Goal: Task Accomplishment & Management: Use online tool/utility

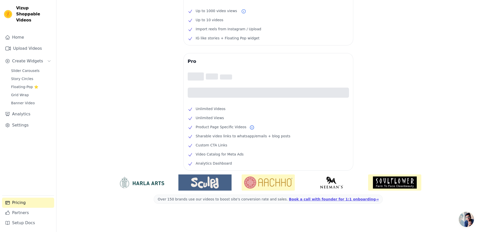
scroll to position [65, 0]
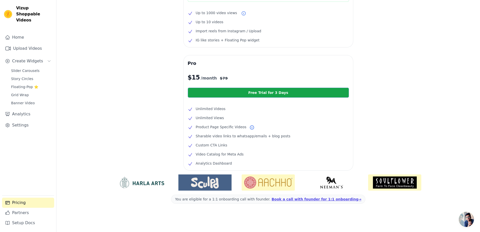
click at [283, 95] on link "Free Trial for 3 Days" at bounding box center [268, 92] width 161 height 10
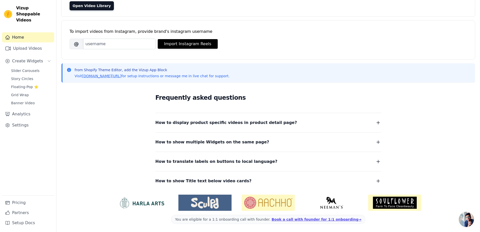
scroll to position [26, 0]
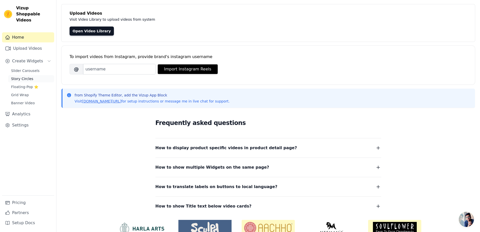
click at [26, 76] on span "Story Circles" at bounding box center [22, 78] width 22 height 5
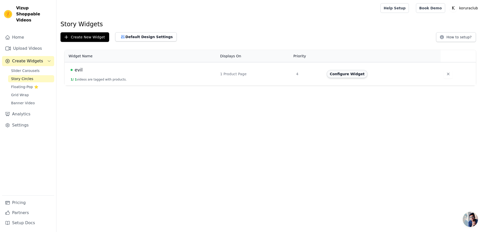
click at [339, 76] on button "Configure Widget" at bounding box center [347, 74] width 41 height 8
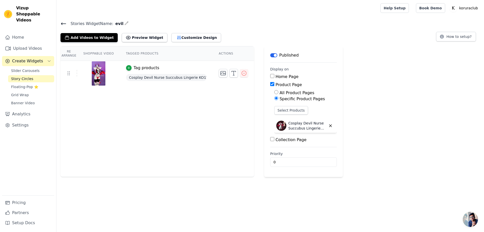
click at [60, 23] on div "Stories Widget Name: evil Add Videos to Widget Preview Widget Customize Design …" at bounding box center [270, 31] width 428 height 22
click at [64, 22] on icon at bounding box center [64, 24] width 6 height 6
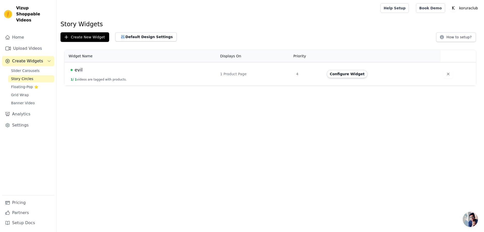
click at [112, 79] on button "1 / 1 videos are tagged with products." at bounding box center [99, 79] width 56 height 4
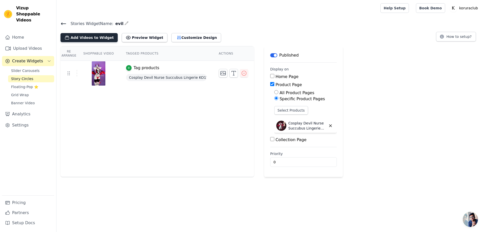
click at [85, 38] on button "Add Videos to Widget" at bounding box center [89, 37] width 57 height 9
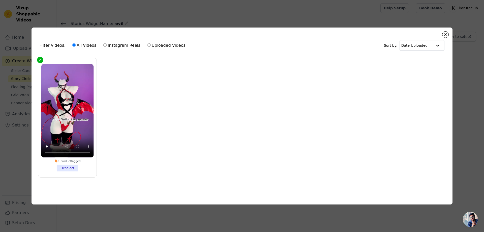
click at [448, 36] on div "Filter Videos: All Videos Instagram Reels Uploaded Videos Sort by: Date Uploaded" at bounding box center [242, 46] width 413 height 20
click at [446, 35] on button "Close modal" at bounding box center [445, 35] width 6 height 6
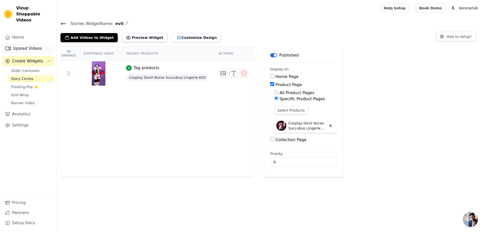
click at [27, 43] on link "Upload Videos" at bounding box center [28, 48] width 52 height 10
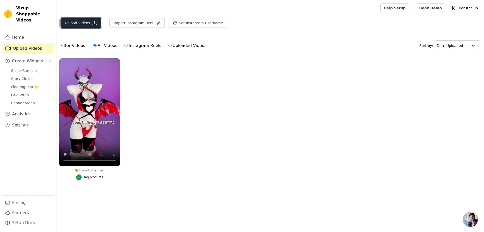
click at [86, 23] on button "Upload Videos" at bounding box center [81, 23] width 41 height 10
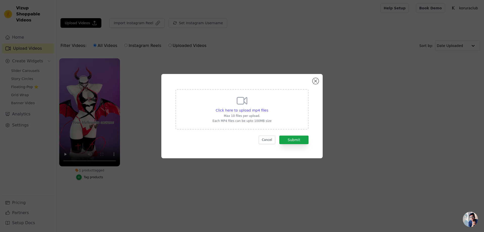
click at [241, 99] on icon at bounding box center [242, 101] width 12 height 12
click at [268, 107] on input "Click here to upload mp4 files Max 10 files per upload. Each MP4 files can be u…" at bounding box center [268, 107] width 0 height 0
type input "C:\fakepath\cyberly (2).mp4"
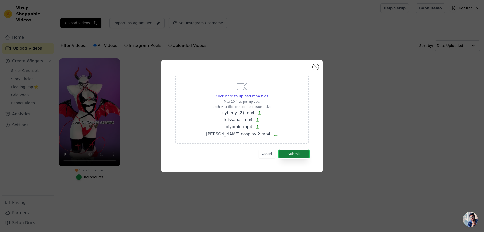
click at [296, 154] on button "Submit" at bounding box center [293, 154] width 29 height 9
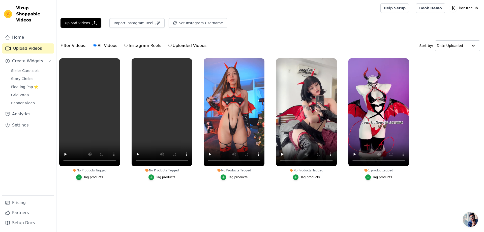
click at [85, 176] on div "Tag products" at bounding box center [93, 177] width 19 height 4
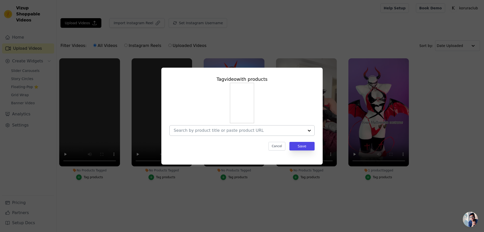
click at [224, 131] on input "No Products Tagged Tag video with products Cancel Save Tag products" at bounding box center [239, 130] width 131 height 5
click at [209, 131] on input "No Products Tagged Tag video with products Cancel Save Tag products" at bounding box center [239, 130] width 131 height 5
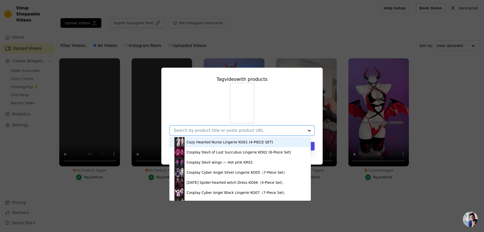
paste input "[URL][DOMAIN_NAME]"
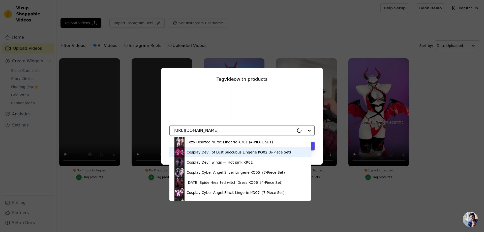
type input "[URL][DOMAIN_NAME]"
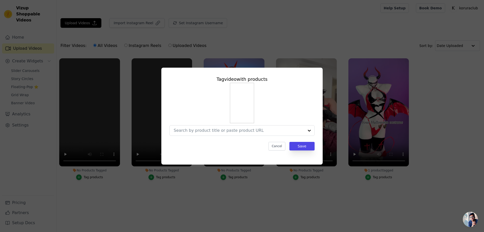
scroll to position [0, 0]
click at [320, 144] on div "Tag video with products Cancel Save" at bounding box center [241, 116] width 161 height 97
click at [284, 134] on div at bounding box center [234, 130] width 121 height 10
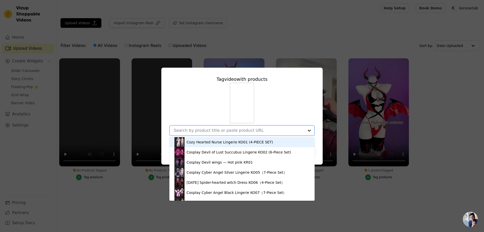
paste input "[URL][DOMAIN_NAME]"
type input "[URL][DOMAIN_NAME]"
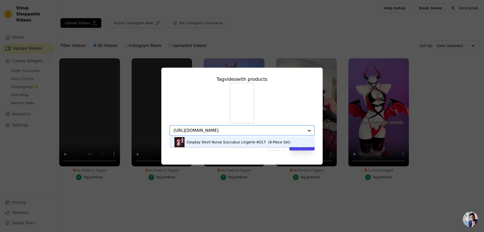
click at [229, 142] on div "Cosplay Devil Nurse Succubus Lingerie KO17（8-Piece Set）" at bounding box center [240, 141] width 106 height 5
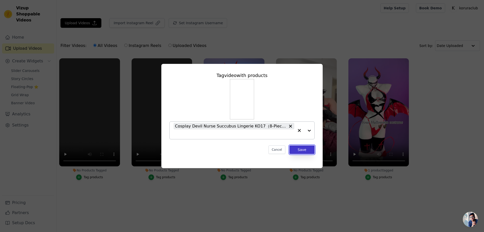
click at [300, 152] on button "Save" at bounding box center [301, 149] width 25 height 9
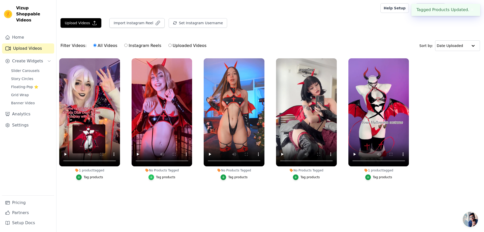
click at [151, 175] on icon "button" at bounding box center [152, 177] width 4 height 4
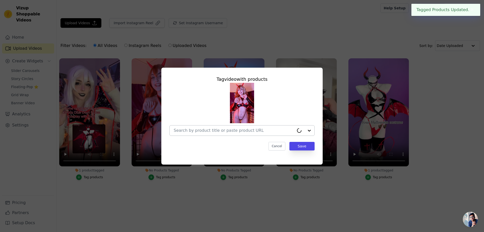
click at [230, 129] on input "No Products Tagged Tag video with products Cancel Save Tag products" at bounding box center [234, 130] width 121 height 5
paste input "[URL][DOMAIN_NAME]"
type input "[URL][DOMAIN_NAME]"
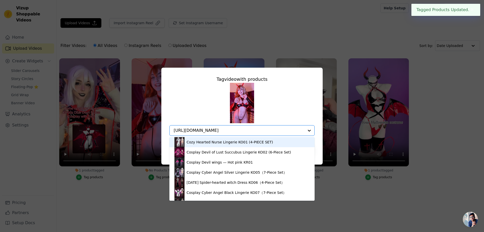
scroll to position [0, 22]
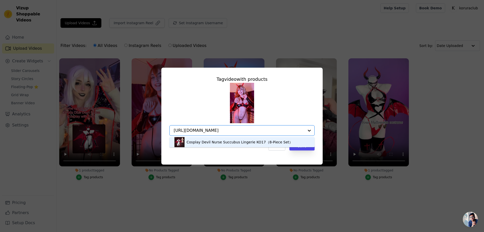
click at [219, 142] on div "Cosplay Devil Nurse Succubus Lingerie KO17（8-Piece Set）" at bounding box center [240, 141] width 106 height 5
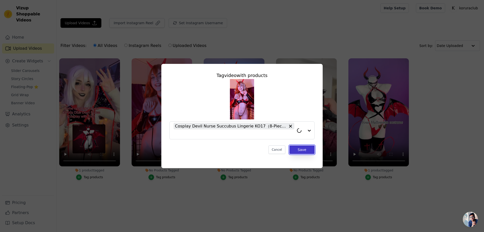
click at [298, 148] on button "Save" at bounding box center [301, 149] width 25 height 9
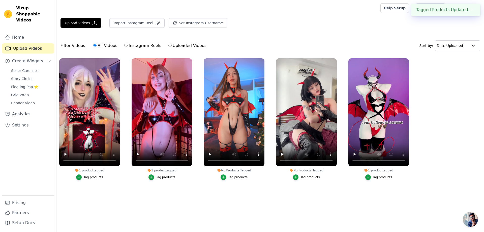
click at [227, 176] on button "Tag products" at bounding box center [234, 177] width 27 height 6
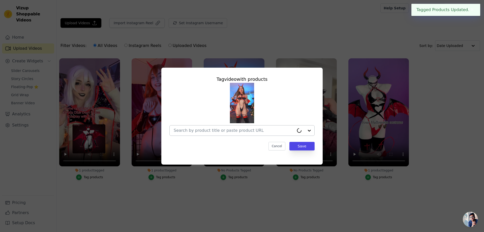
click at [248, 128] on input "No Products Tagged Tag video with products Cancel Save Tag products" at bounding box center [234, 130] width 121 height 5
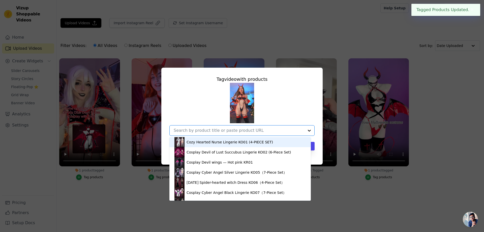
paste input "[URL][DOMAIN_NAME]"
type input "[URL][DOMAIN_NAME]"
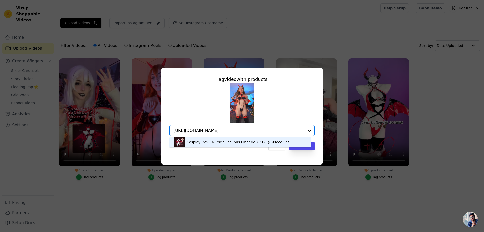
click at [294, 140] on div "Cosplay Devil Nurse Succubus Lingerie KO17（8-Piece Set）" at bounding box center [239, 142] width 131 height 10
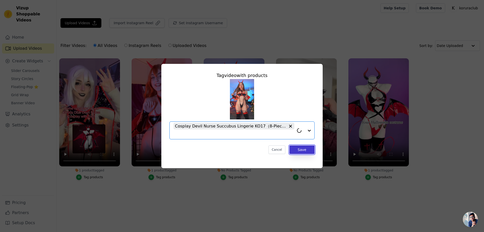
click at [300, 149] on button "Save" at bounding box center [301, 149] width 25 height 9
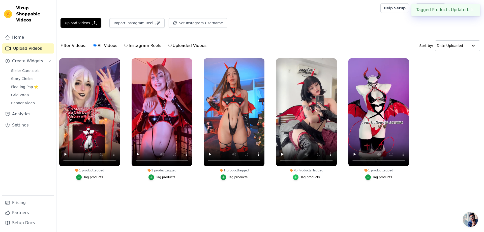
click at [297, 178] on icon "button" at bounding box center [296, 177] width 4 height 4
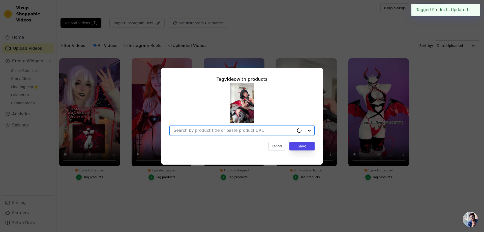
click at [257, 130] on input "No Products Tagged Tag video with products Option undefined, selected. Select i…" at bounding box center [234, 130] width 121 height 5
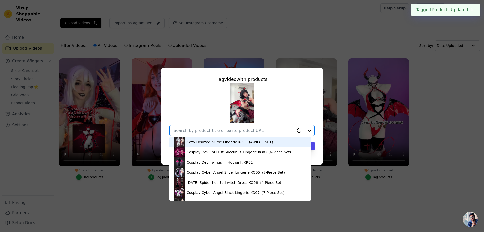
paste input "[URL][DOMAIN_NAME]"
type input "[URL][DOMAIN_NAME]"
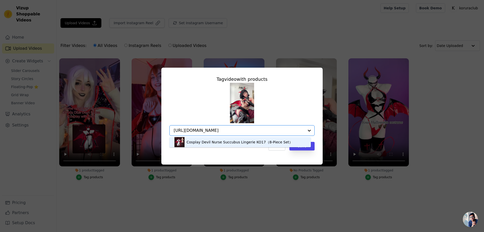
click at [287, 139] on div "Cosplay Devil Nurse Succubus Lingerie KO17（8-Piece Set）" at bounding box center [240, 141] width 106 height 5
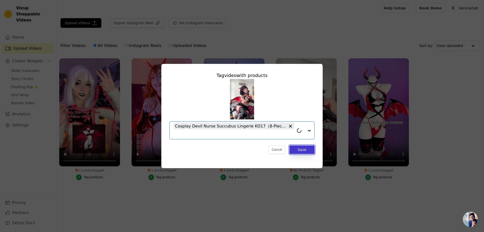
click at [305, 149] on button "Save" at bounding box center [301, 149] width 25 height 9
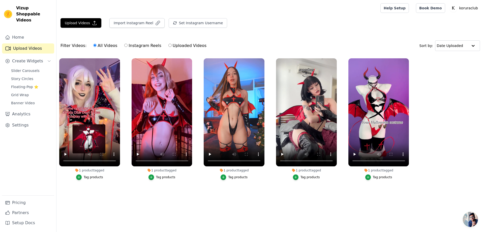
click at [448, 122] on ul "1 product tagged Tag products 1 product tagged Tag products 1 product tagged Ta…" at bounding box center [270, 123] width 428 height 137
click at [408, 59] on icon "button" at bounding box center [408, 59] width 2 height 2
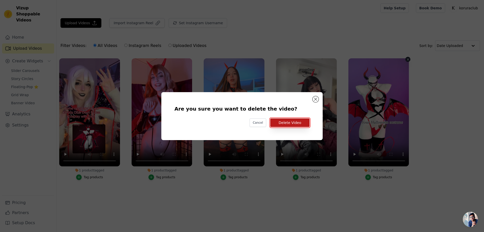
click at [290, 123] on button "Delete Video" at bounding box center [289, 122] width 39 height 9
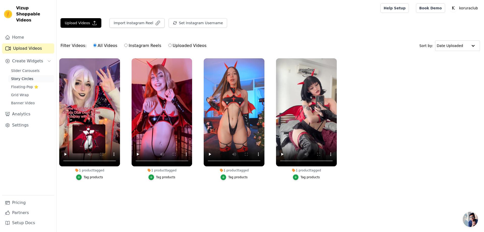
click at [25, 76] on span "Story Circles" at bounding box center [22, 78] width 22 height 5
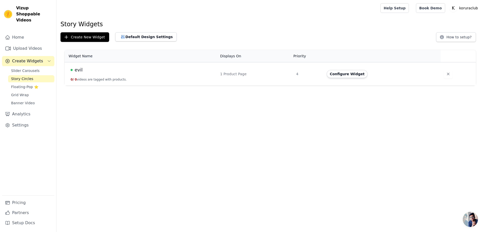
click at [82, 73] on div "evil" at bounding box center [142, 69] width 143 height 7
click at [345, 71] on button "Configure Widget" at bounding box center [347, 74] width 41 height 8
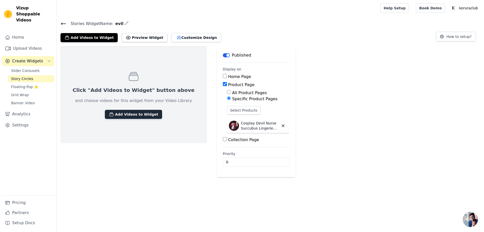
click at [136, 115] on button "Add Videos to Widget" at bounding box center [133, 114] width 57 height 9
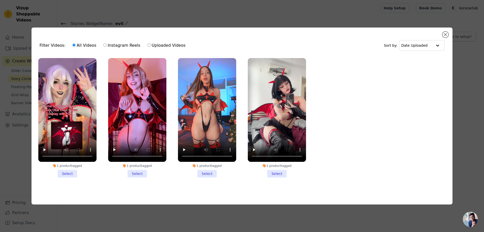
click at [69, 170] on li "1 product tagged Select" at bounding box center [67, 117] width 58 height 119
click at [0, 0] on input "1 product tagged Select" at bounding box center [0, 0] width 0 height 0
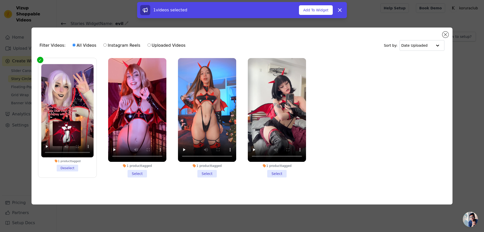
click at [138, 171] on li "1 product tagged Select" at bounding box center [137, 117] width 58 height 119
click at [0, 0] on input "1 product tagged Select" at bounding box center [0, 0] width 0 height 0
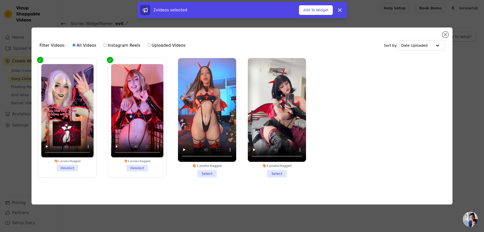
click at [209, 172] on li "1 product tagged Select" at bounding box center [207, 117] width 58 height 119
click at [0, 0] on input "1 product tagged Select" at bounding box center [0, 0] width 0 height 0
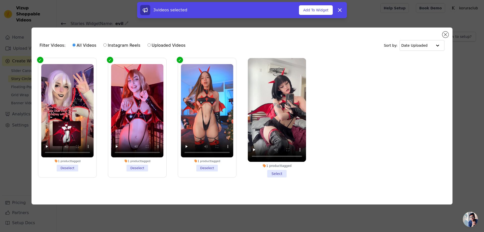
click at [282, 170] on li "1 product tagged Select" at bounding box center [277, 117] width 58 height 119
click at [0, 0] on input "1 product tagged Select" at bounding box center [0, 0] width 0 height 0
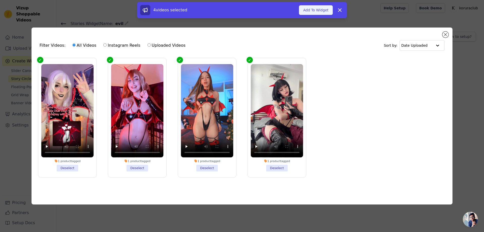
click at [318, 9] on button "Add To Widget" at bounding box center [316, 10] width 34 height 10
